Goal: Task Accomplishment & Management: Use online tool/utility

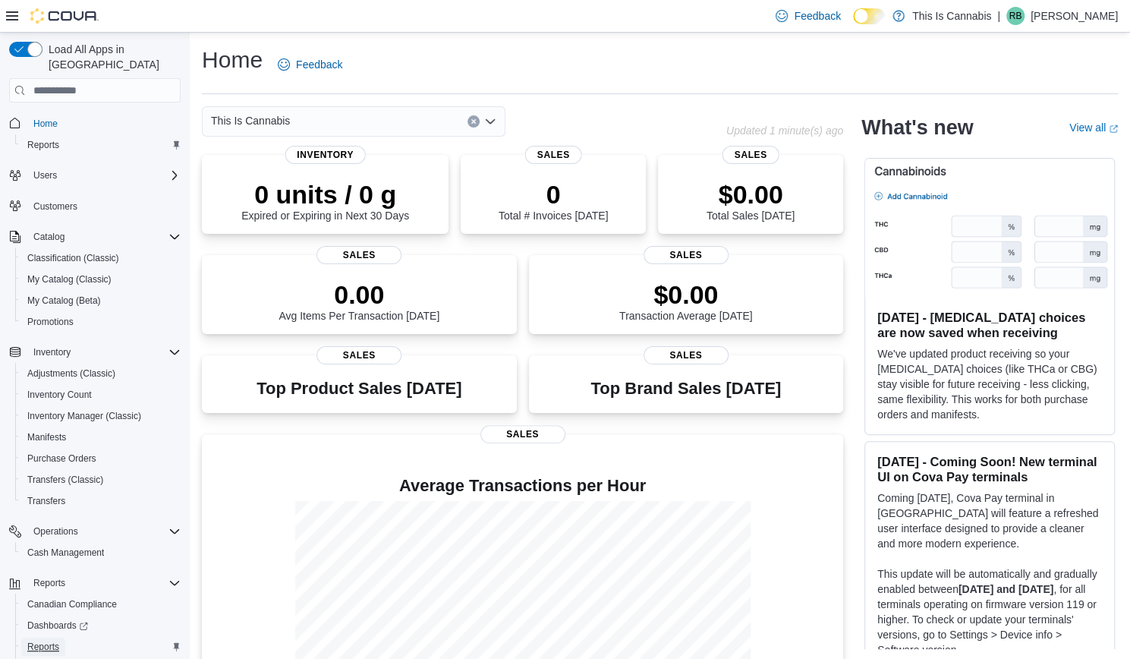
click at [39, 640] on span "Reports" at bounding box center [43, 646] width 32 height 12
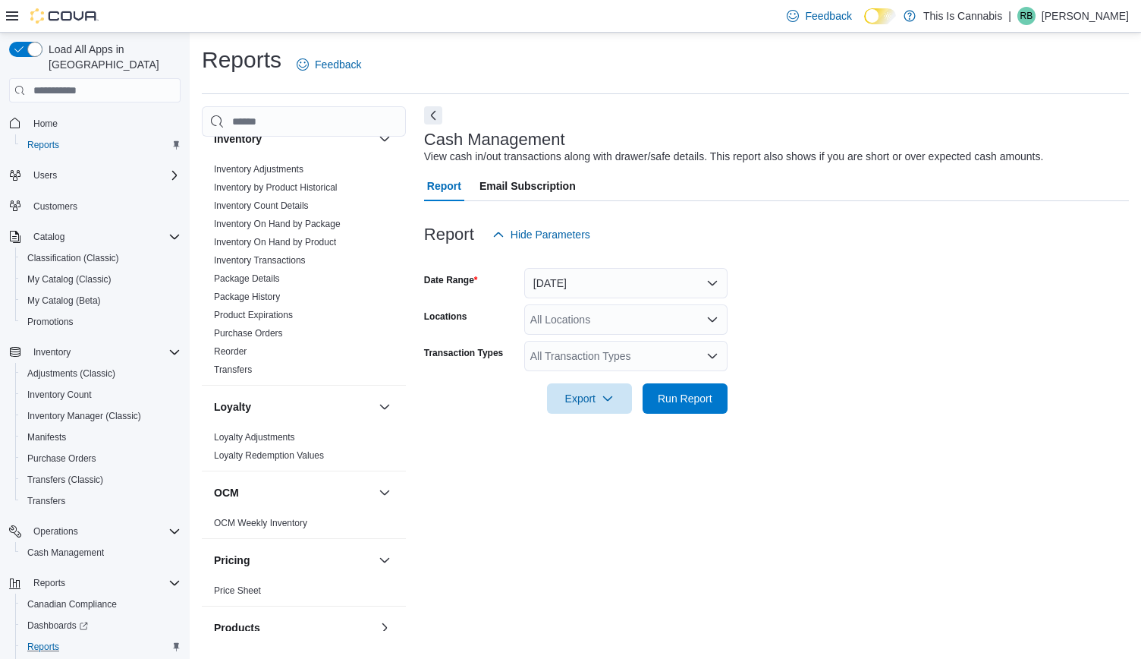
scroll to position [404, 0]
click at [241, 348] on link "Reorder" at bounding box center [230, 353] width 33 height 11
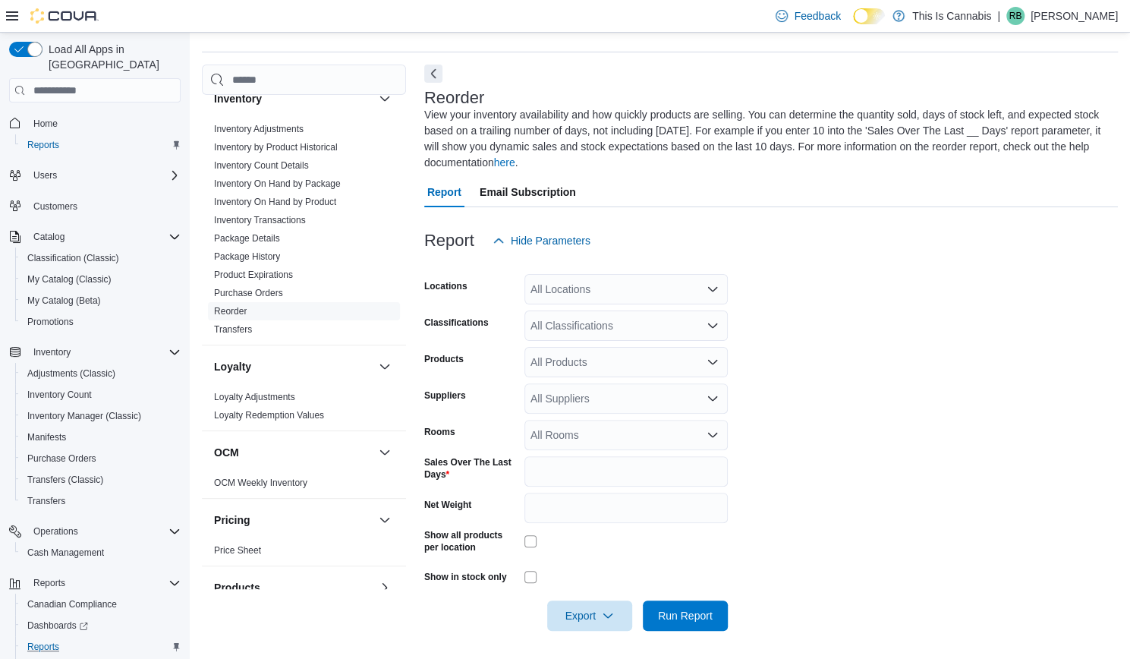
scroll to position [44, 0]
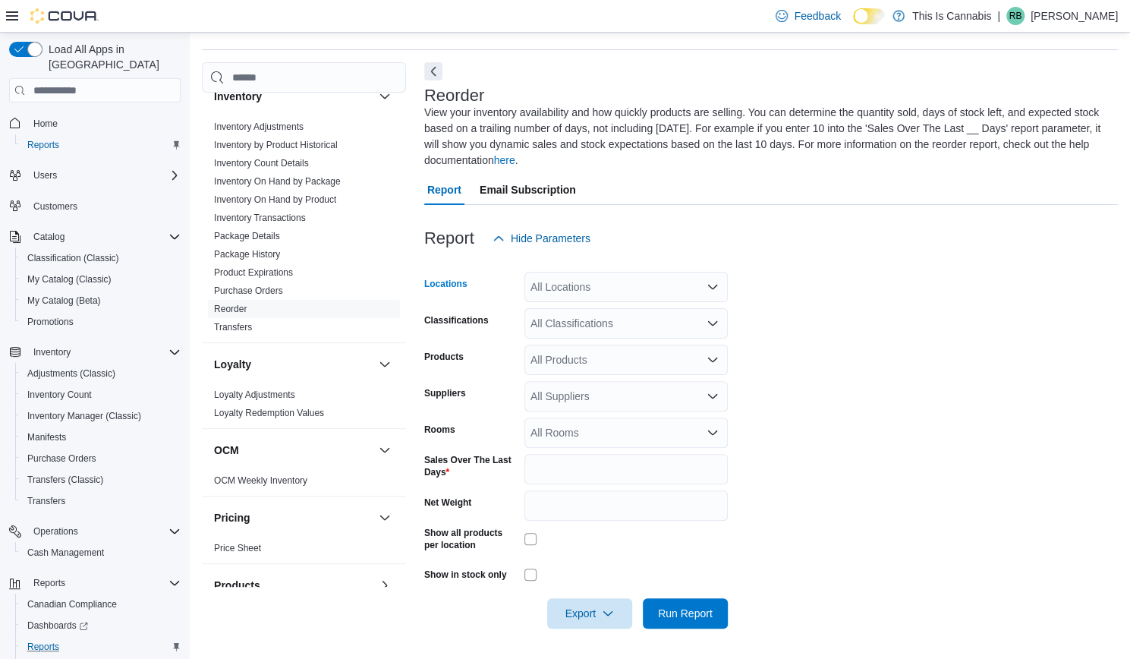
click at [574, 286] on div "All Locations" at bounding box center [625, 287] width 203 height 30
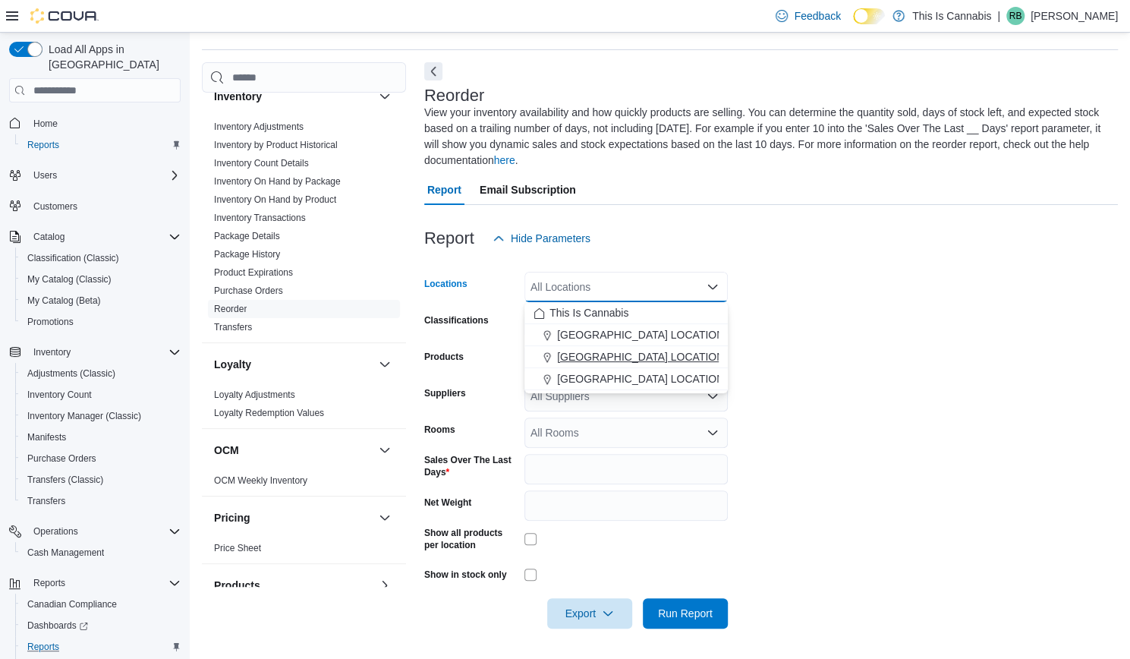
click at [593, 349] on span "CHILLIWACK LOCATION" at bounding box center [640, 356] width 167 height 15
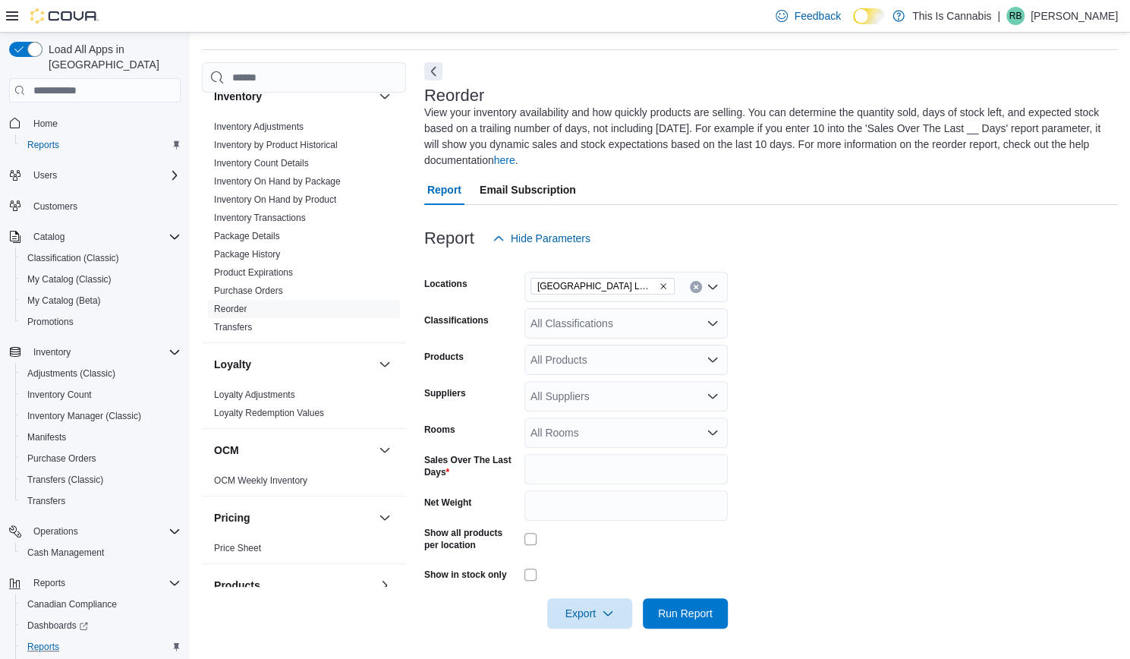
click at [812, 304] on form "Locations CHILLIWACK LOCATION Classifications All Classifications Products All …" at bounding box center [771, 440] width 694 height 375
click at [684, 606] on span "Run Report" at bounding box center [685, 612] width 55 height 15
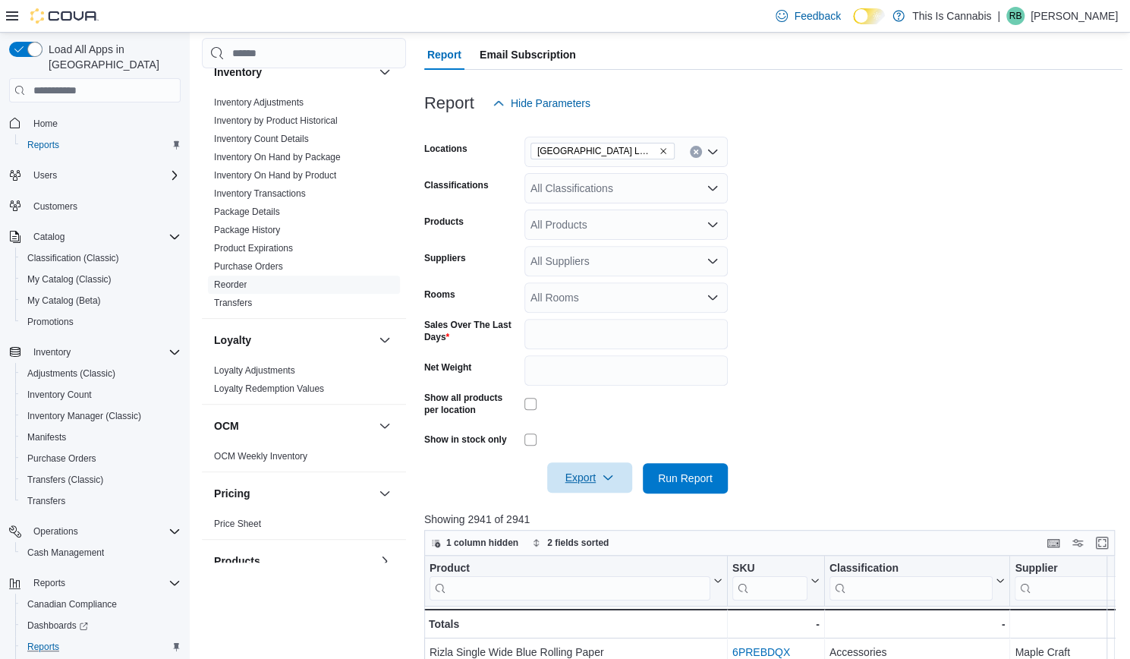
click at [619, 474] on span "Export" at bounding box center [589, 477] width 67 height 30
click at [602, 506] on span "Export to Excel" at bounding box center [592, 508] width 68 height 12
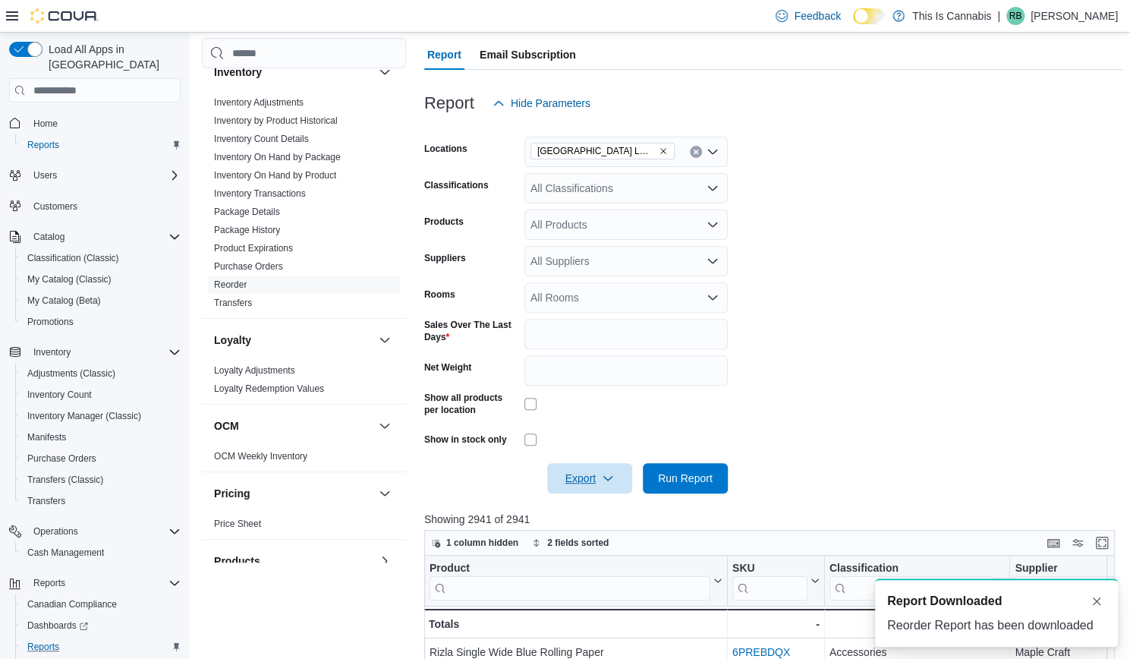
scroll to position [0, 0]
